Goal: Check status: Check status

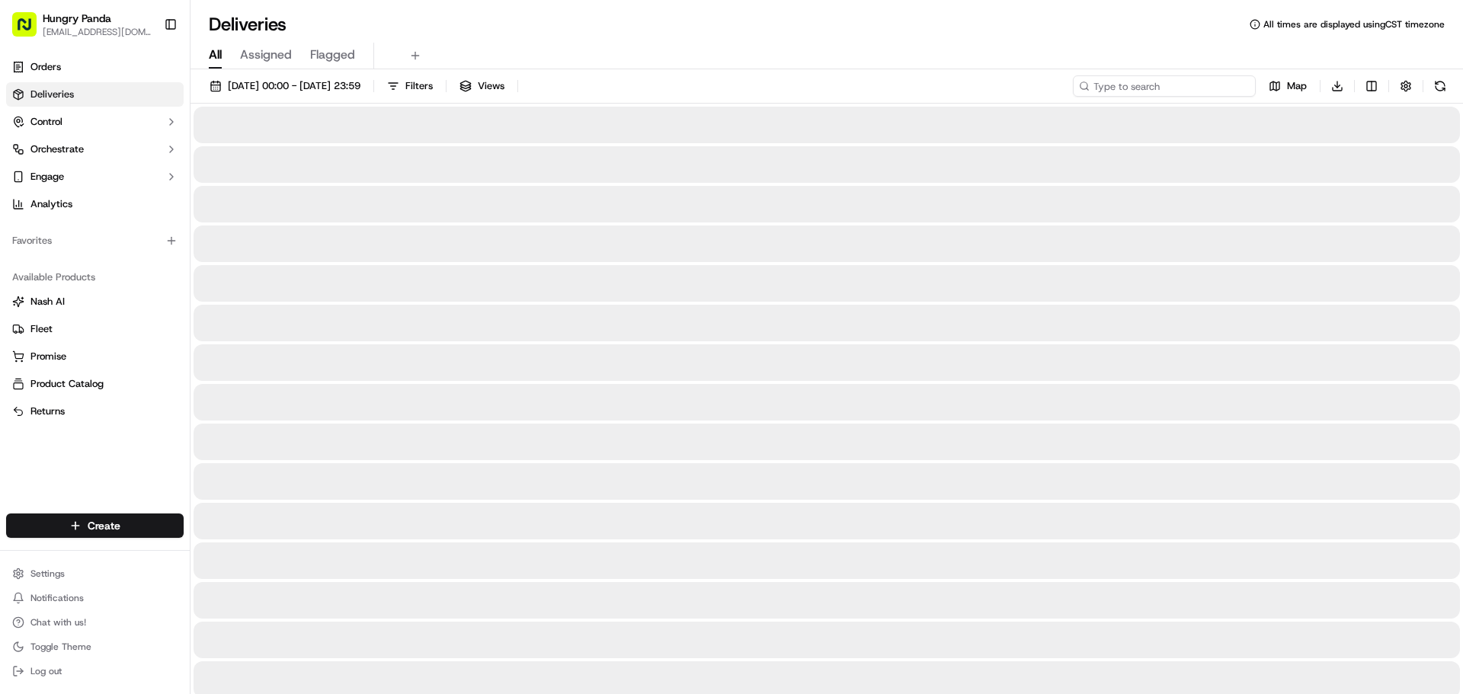
click at [1191, 93] on input at bounding box center [1164, 85] width 183 height 21
paste input "9376964047555762831279"
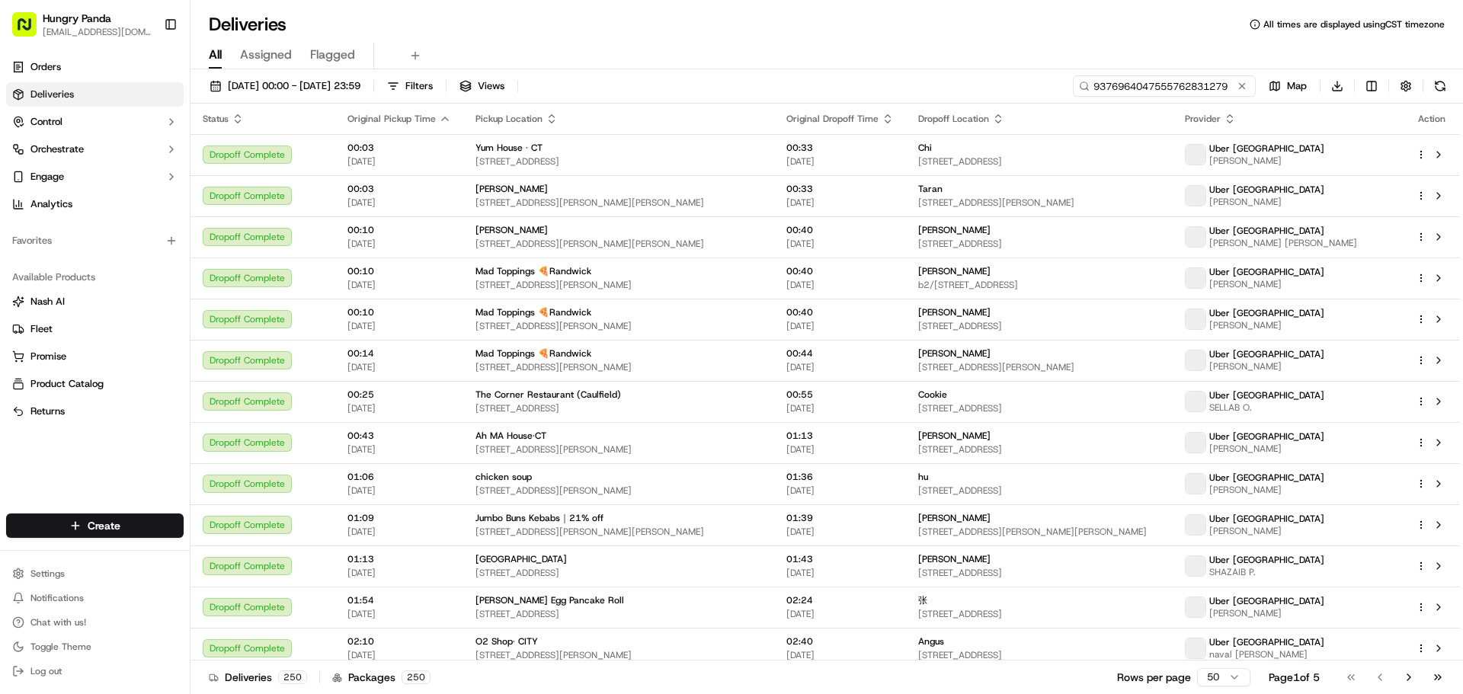
type input "9376964047555762831279"
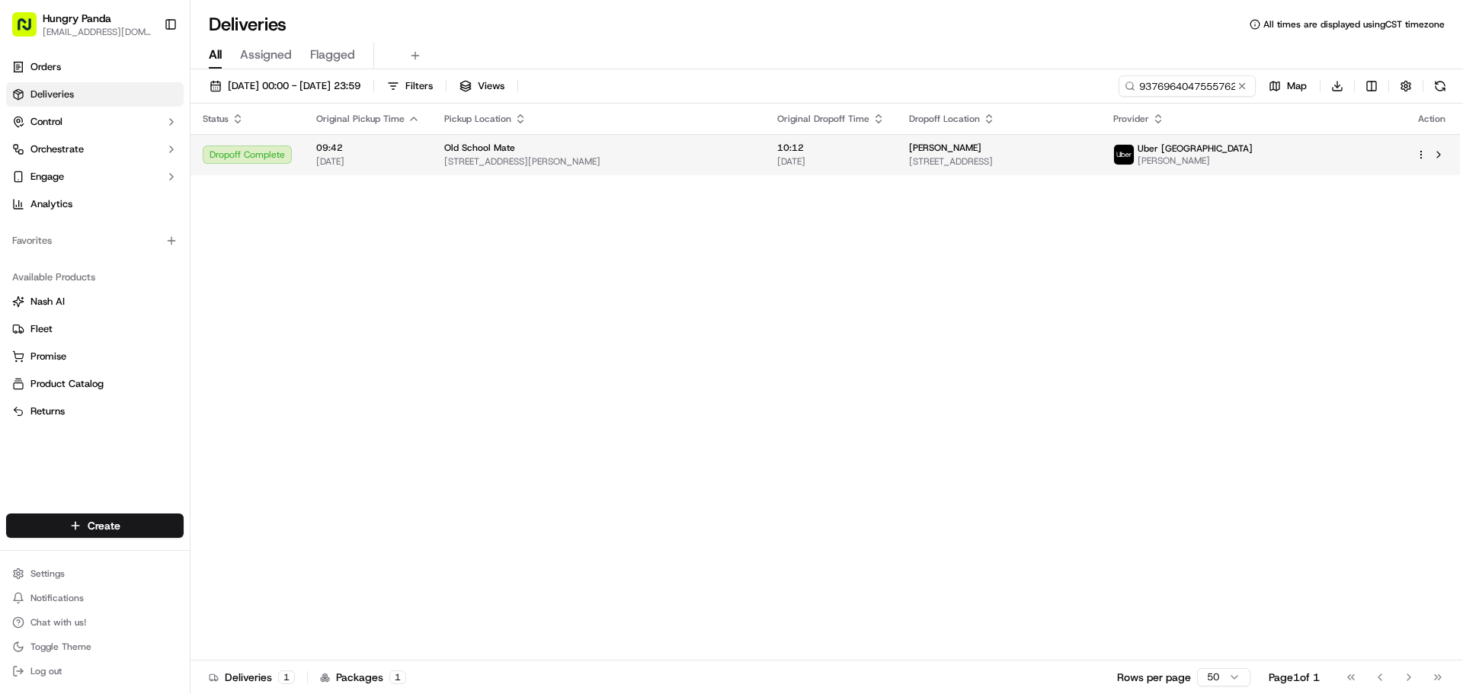
click at [1089, 156] on span "[STREET_ADDRESS]" at bounding box center [999, 161] width 180 height 12
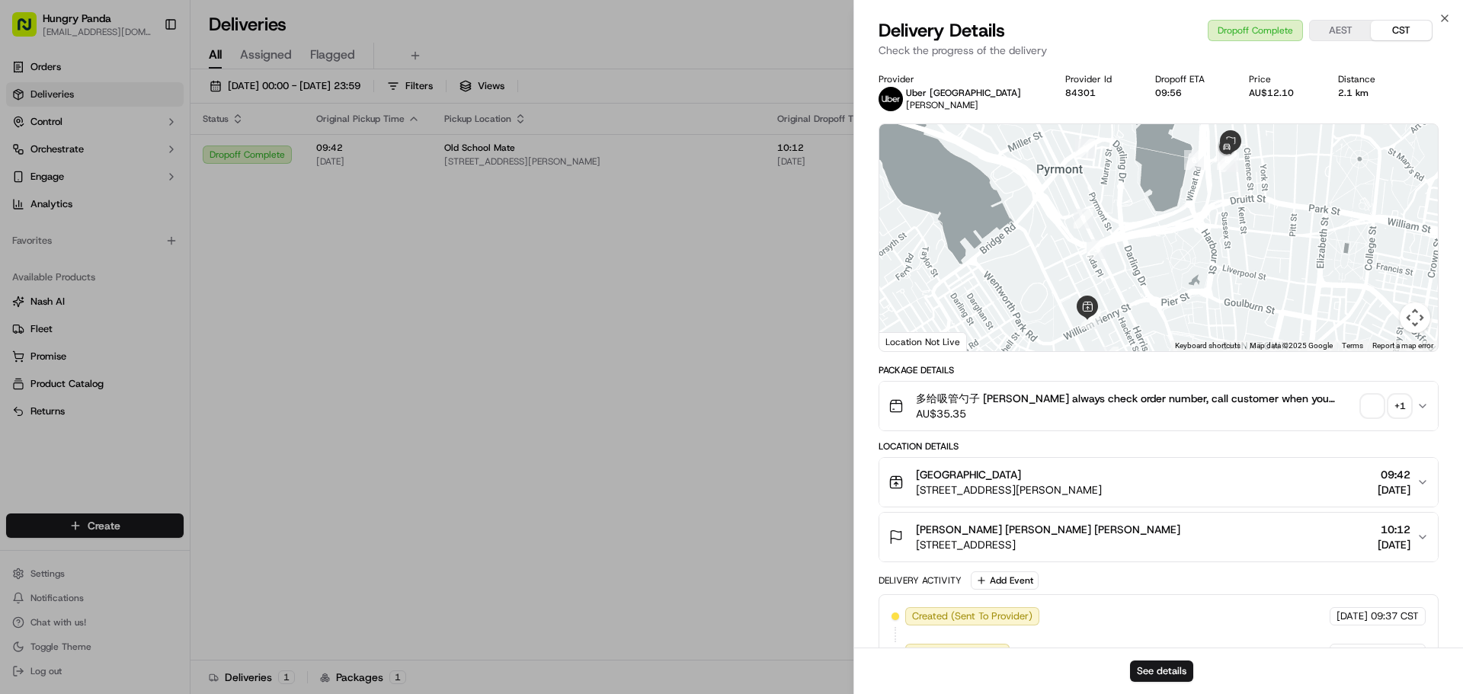
click at [1414, 415] on div "多给吸管勺子 [PERSON_NAME] always check order number, call customer when you arrive, …" at bounding box center [1153, 406] width 528 height 30
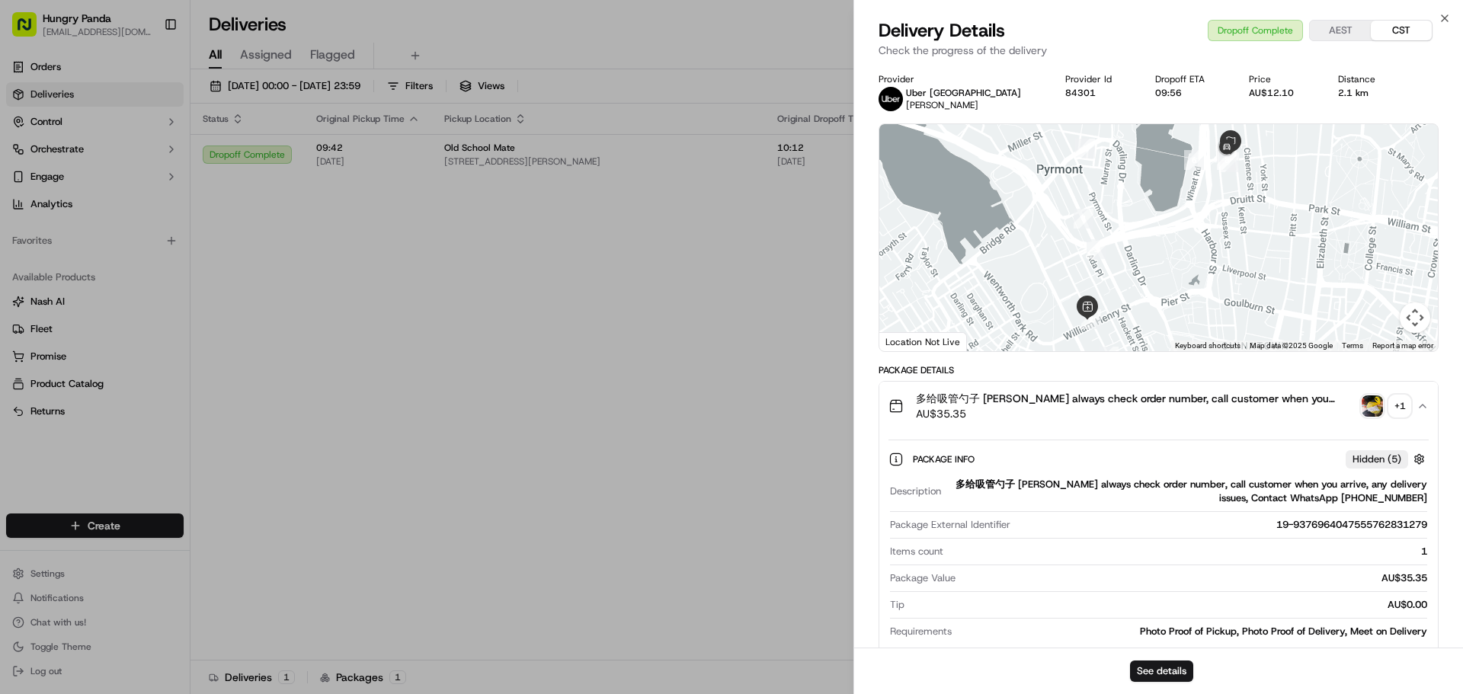
click at [1400, 410] on div "+ 1" at bounding box center [1400, 406] width 21 height 21
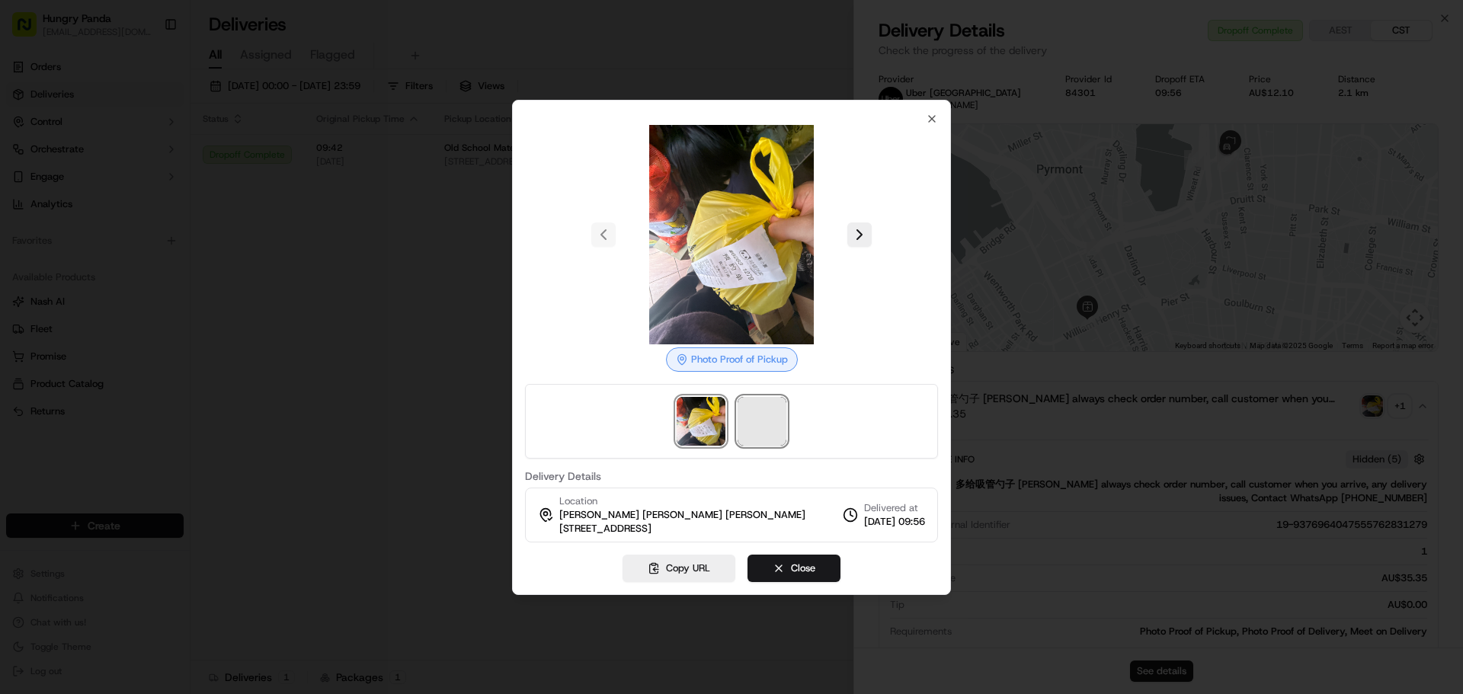
click at [752, 425] on span at bounding box center [762, 421] width 49 height 49
